Goal: Information Seeking & Learning: Learn about a topic

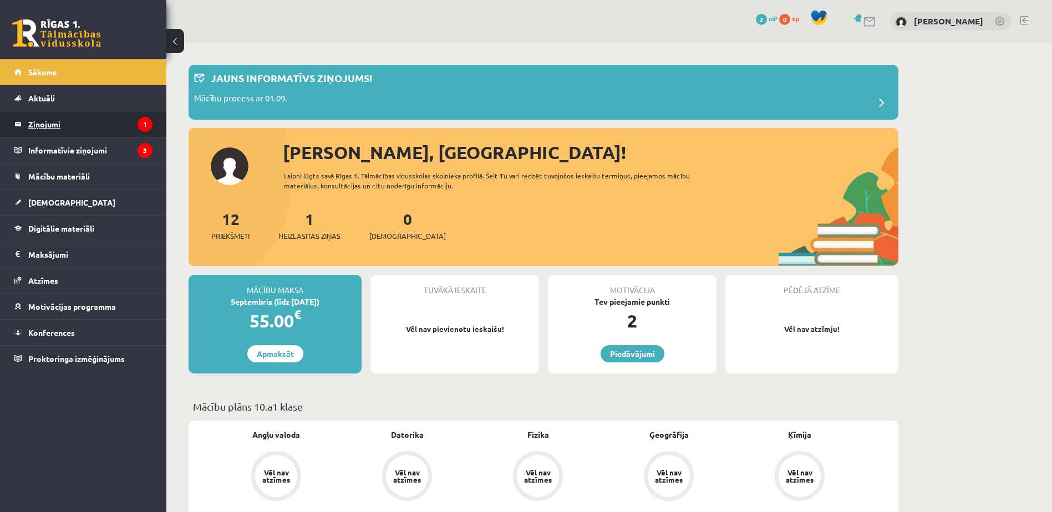
click at [99, 117] on legend "Ziņojumi 1" at bounding box center [90, 124] width 124 height 26
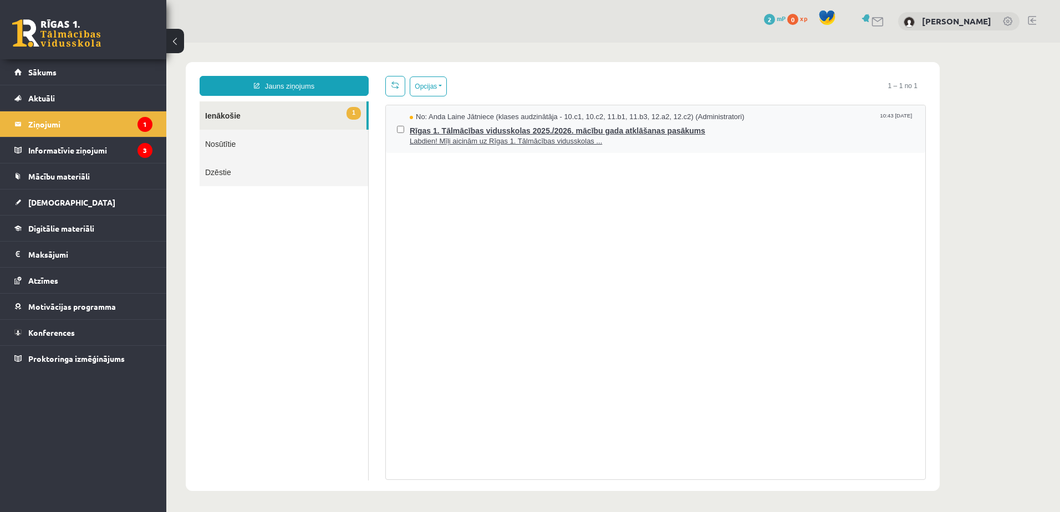
click at [583, 131] on span "Rīgas 1. Tālmācības vidusskolas 2025./2026. mācību gada atklāšanas pasākums" at bounding box center [662, 130] width 505 height 14
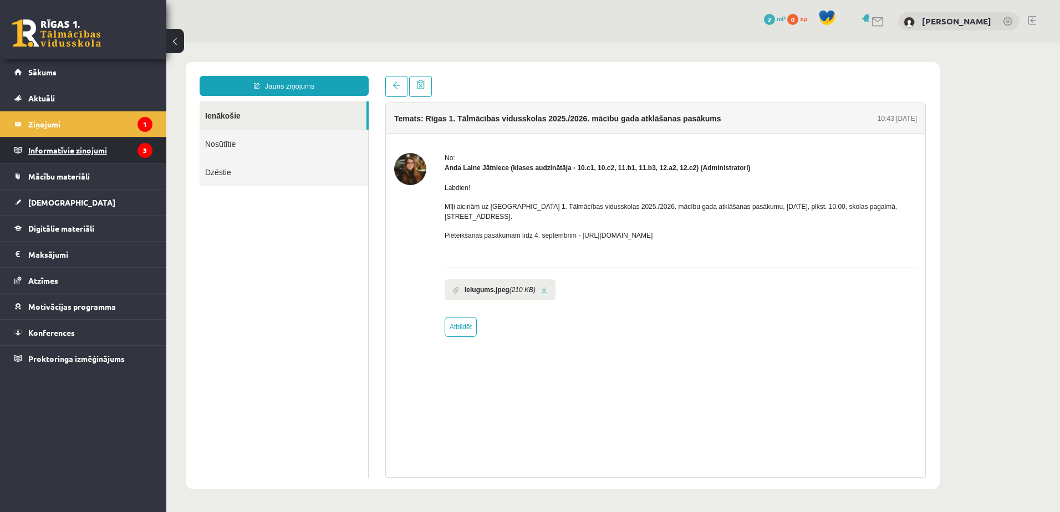
click at [107, 150] on legend "Informatīvie ziņojumi 3" at bounding box center [90, 151] width 124 height 26
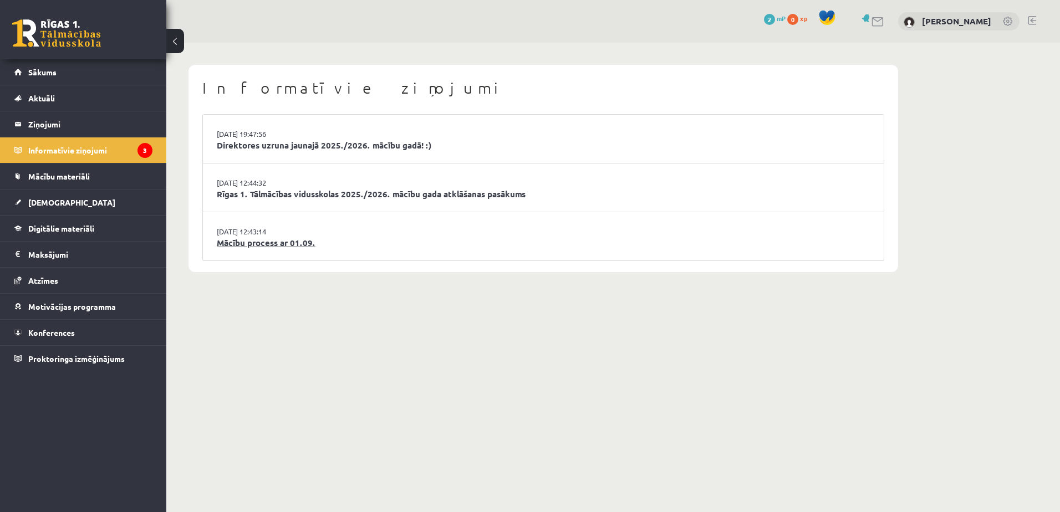
click at [301, 243] on link "Mācību process ar 01.09." at bounding box center [543, 243] width 653 height 13
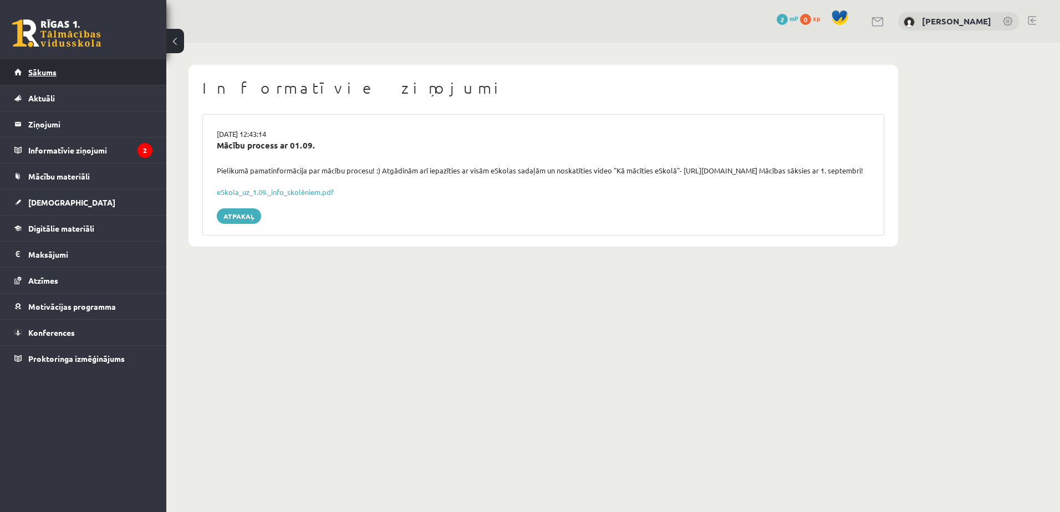
click at [36, 67] on link "Sākums" at bounding box center [83, 72] width 138 height 26
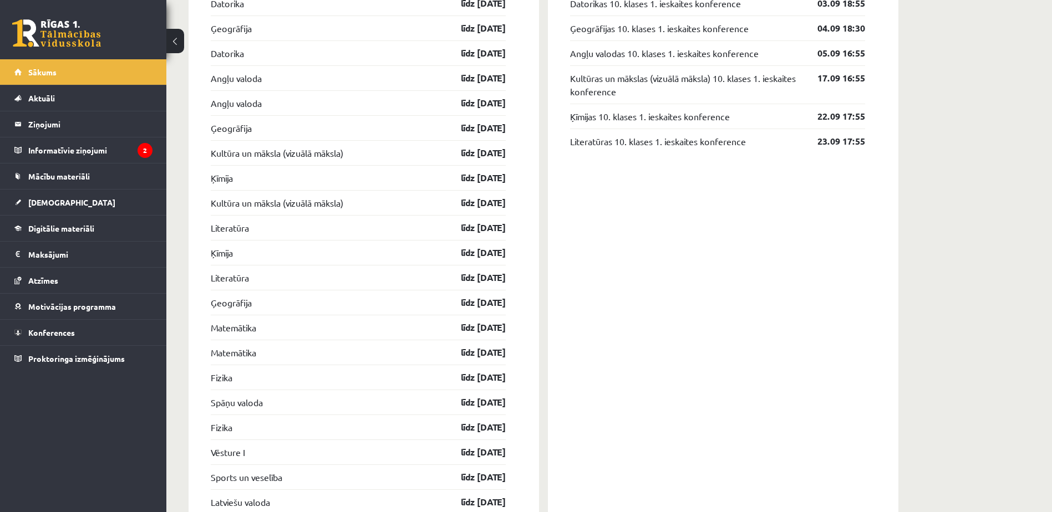
scroll to position [1115, 0]
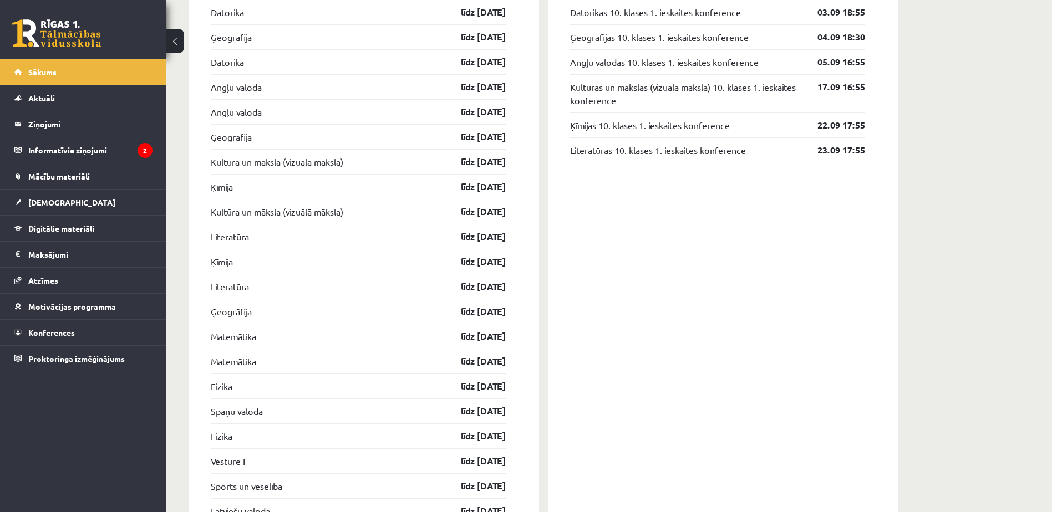
drag, startPoint x: 685, startPoint y: 262, endPoint x: 608, endPoint y: 228, distance: 84.2
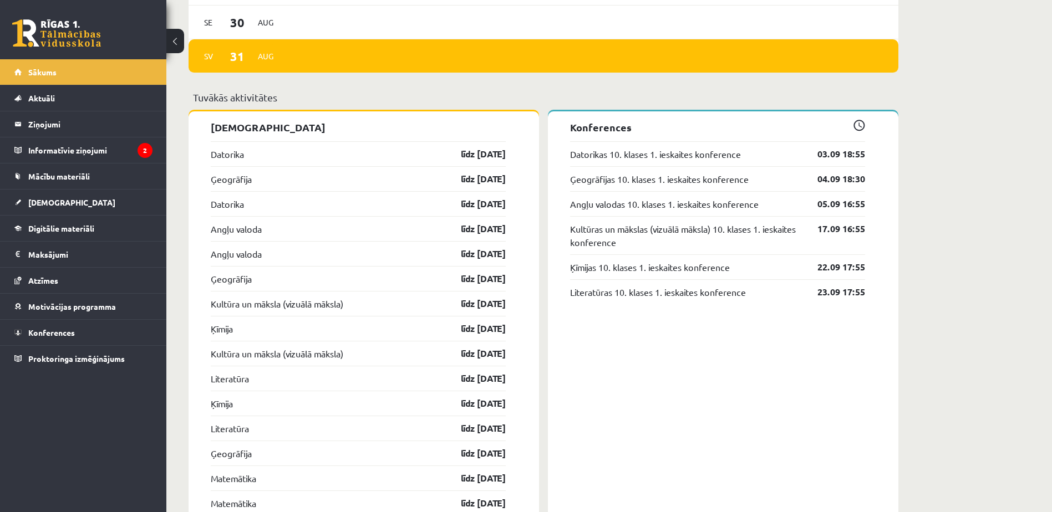
scroll to position [973, 0]
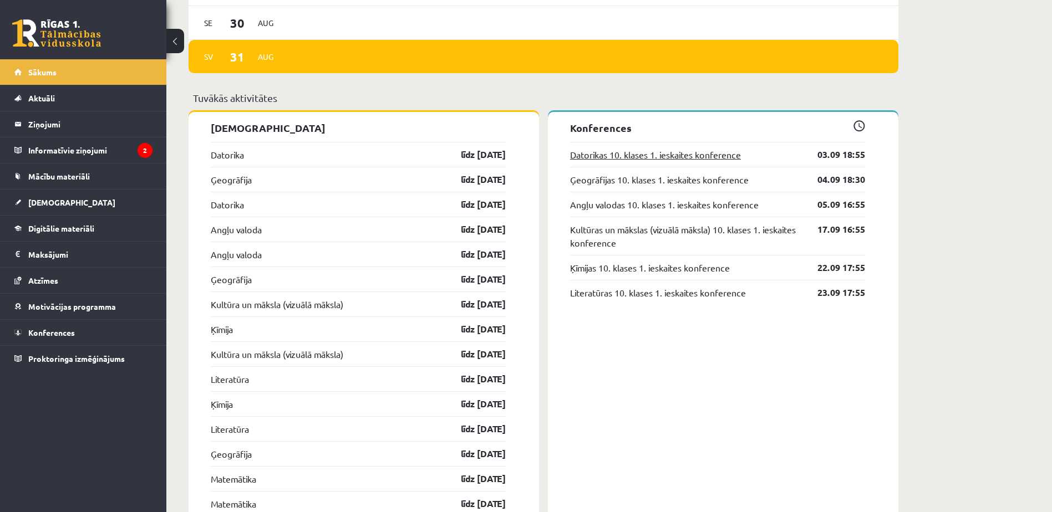
click at [650, 158] on link "Datorikas 10. klases 1. ieskaites konference" at bounding box center [655, 154] width 171 height 13
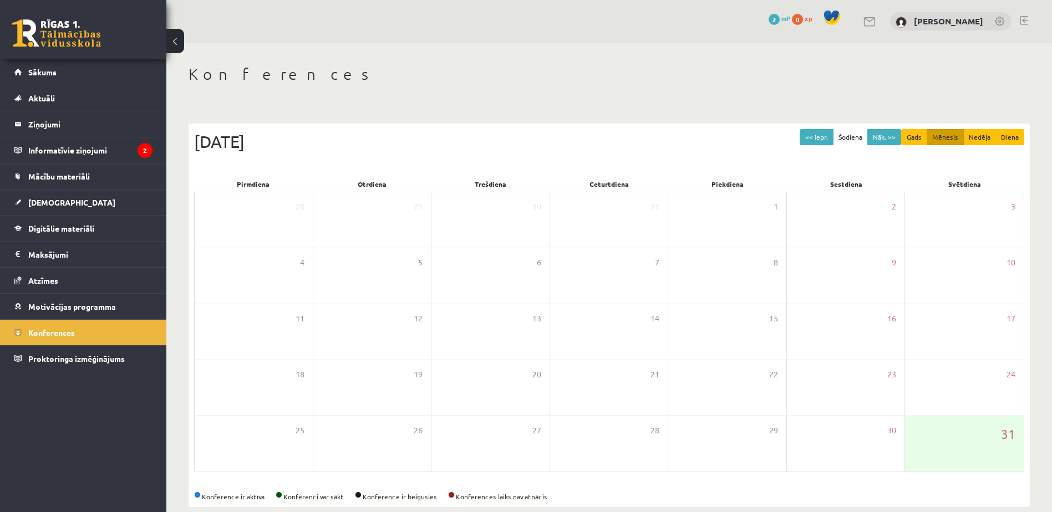
scroll to position [18, 0]
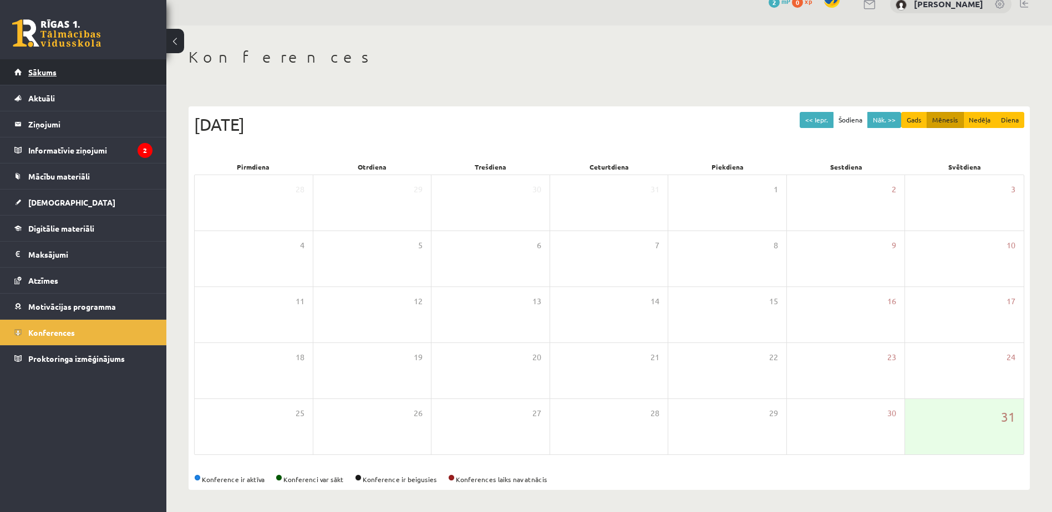
click at [41, 69] on span "Sākums" at bounding box center [42, 72] width 28 height 10
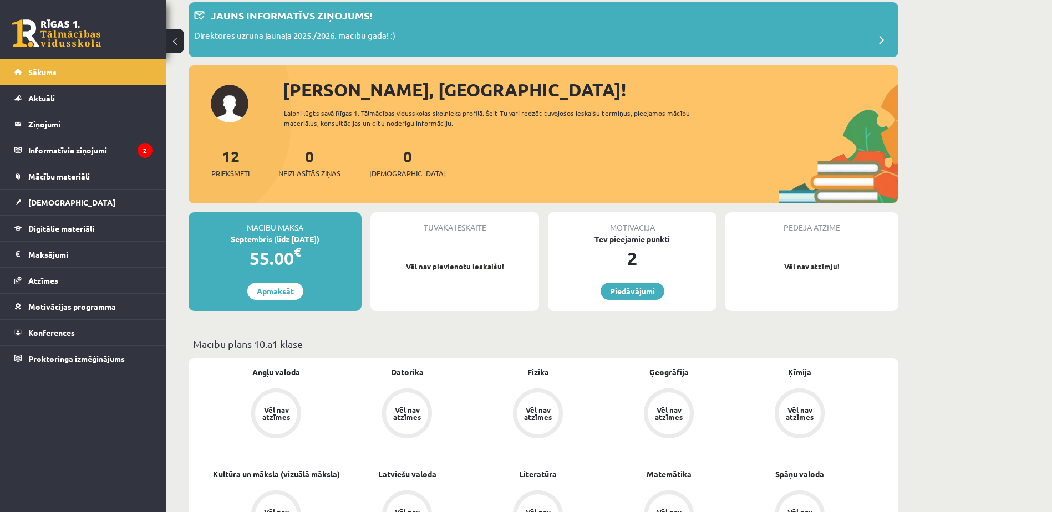
scroll to position [62, 0]
